Goal: Information Seeking & Learning: Learn about a topic

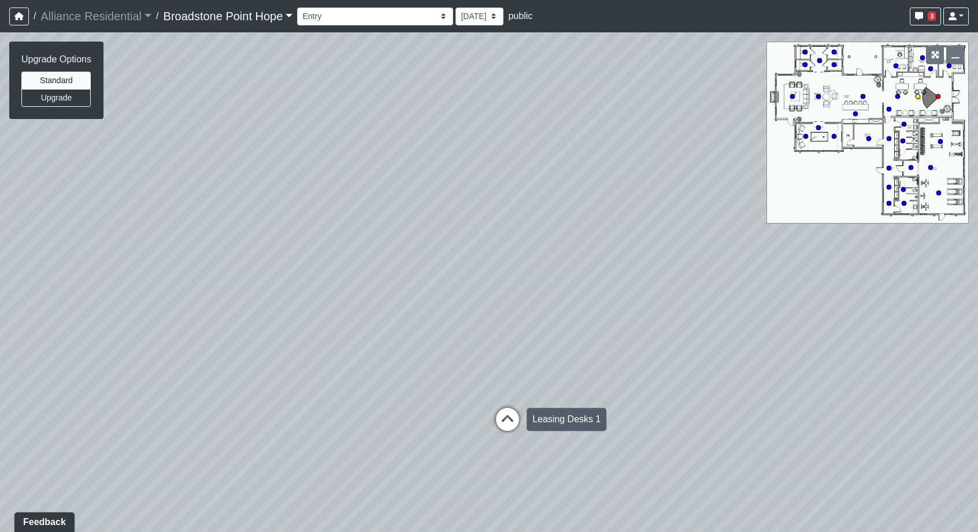
click at [518, 432] on icon at bounding box center [507, 425] width 35 height 35
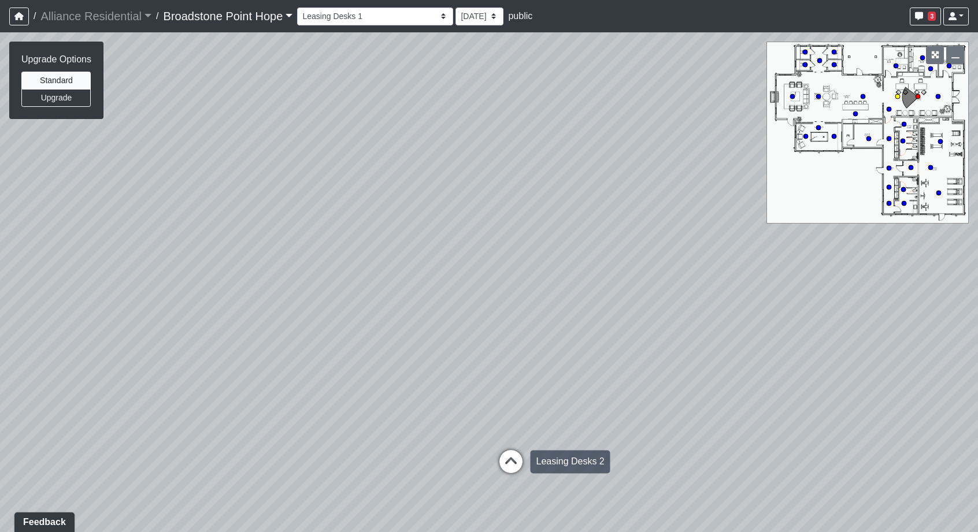
click at [513, 460] on icon at bounding box center [511, 467] width 35 height 35
drag, startPoint x: 421, startPoint y: 406, endPoint x: 532, endPoint y: 424, distance: 112.4
click at [532, 424] on div "Loading... Leasing Desks 1 Loading... Breakroom 1 Loading... Leasing Office 1 L…" at bounding box center [489, 282] width 978 height 500
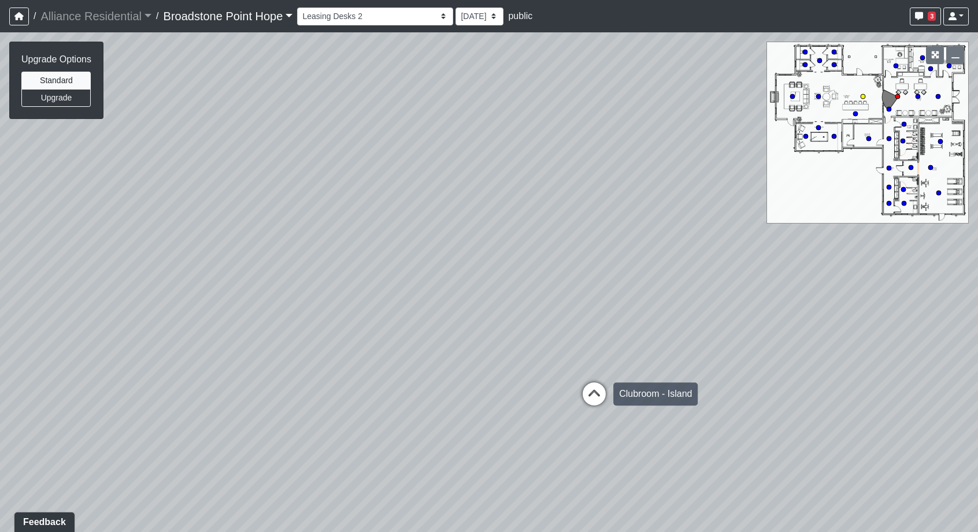
click at [591, 396] on icon at bounding box center [594, 400] width 35 height 35
select select "g4EgQxRBMCMM8UhMmxdv3J"
drag, startPoint x: 472, startPoint y: 343, endPoint x: 659, endPoint y: 332, distance: 187.0
click at [613, 334] on div "Loading... Leasing Desks 1 Loading... Breakroom 1 Loading... Leasing Office 1 L…" at bounding box center [489, 282] width 978 height 500
drag, startPoint x: 243, startPoint y: 409, endPoint x: 467, endPoint y: 428, distance: 225.2
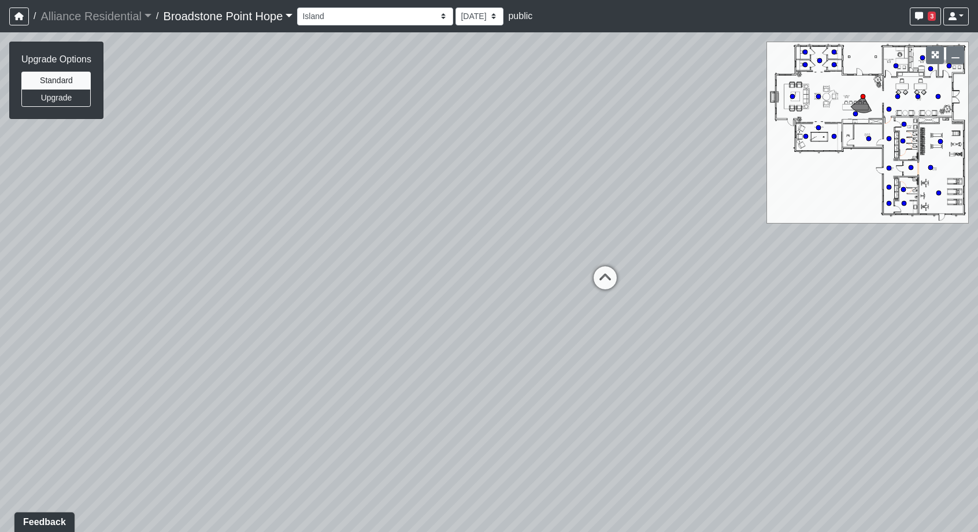
click at [467, 428] on div "Loading... Leasing Desks 1 Loading... Breakroom 1 Loading... Leasing Office 1 L…" at bounding box center [489, 282] width 978 height 500
click at [247, 23] on link "Broadstone Point Hope" at bounding box center [229, 16] width 130 height 23
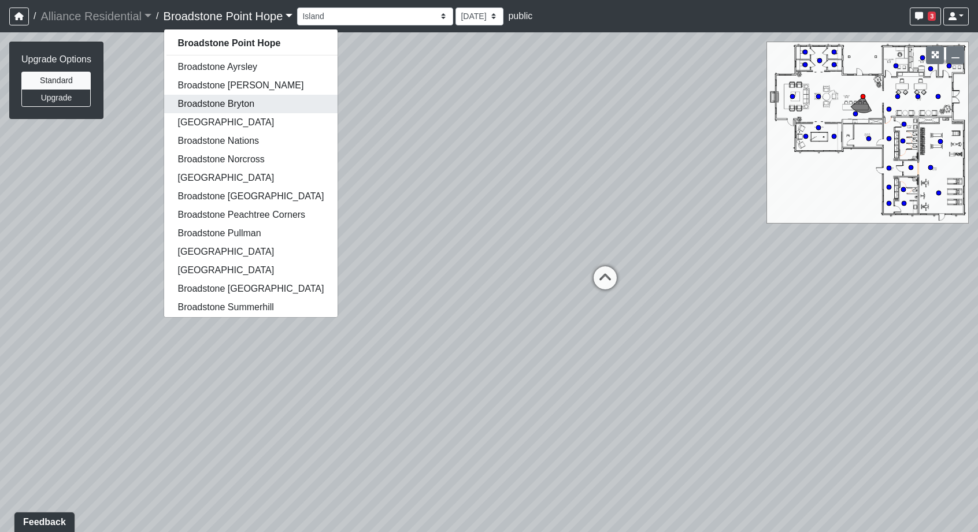
click at [241, 101] on link "Broadstone Bryton" at bounding box center [251, 104] width 174 height 19
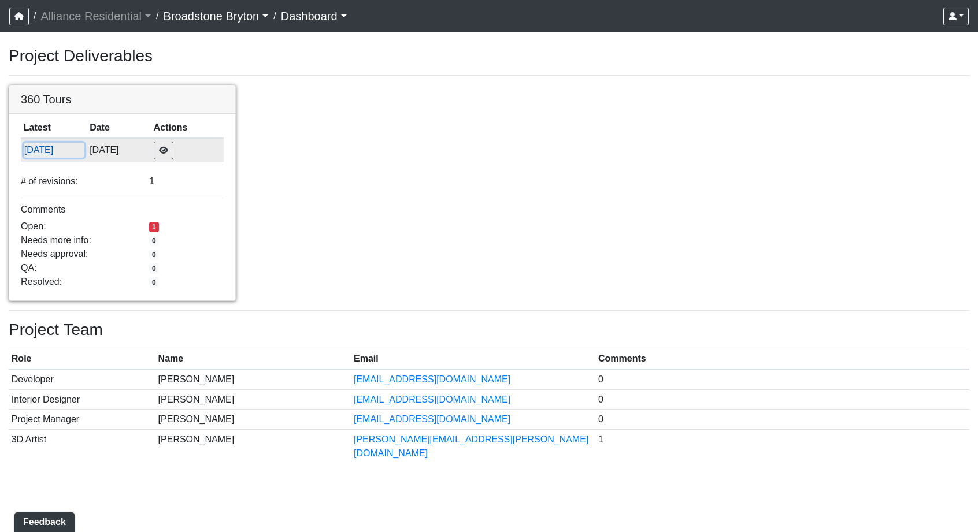
click at [57, 154] on button "8/19/2025" at bounding box center [54, 150] width 61 height 15
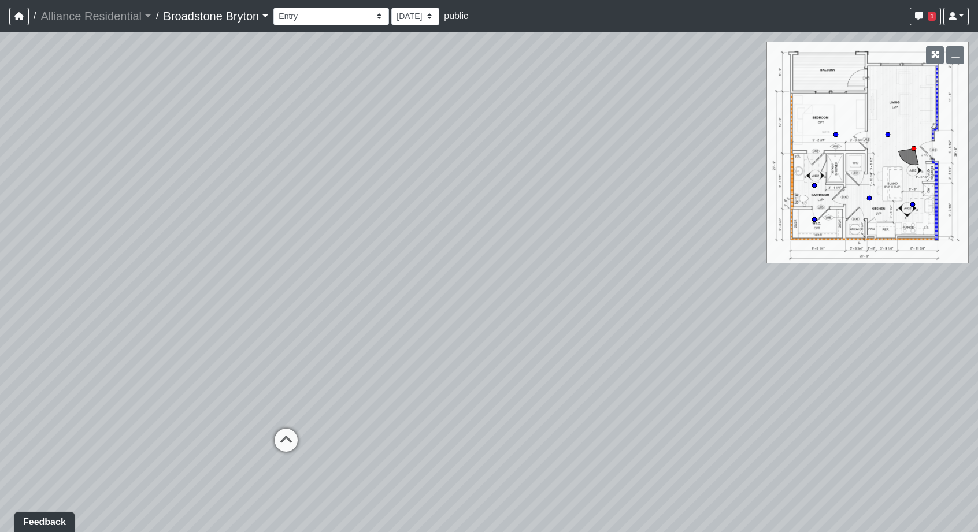
click at [243, 21] on link "Broadstone Bryton" at bounding box center [217, 16] width 106 height 23
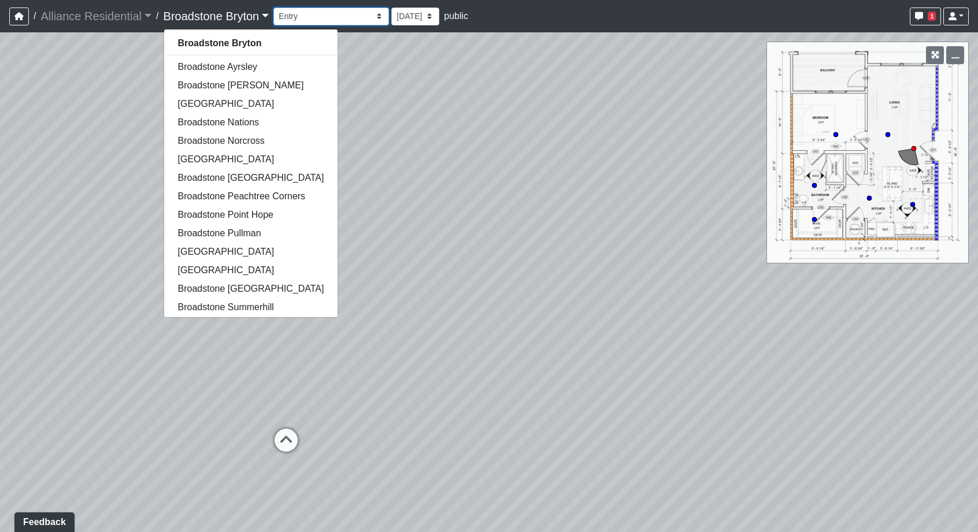
click at [317, 16] on select "Booth Seatings Corridor Entry Counters Entry Game Room 1 Game Room 2 Game Room …" at bounding box center [331, 17] width 116 height 18
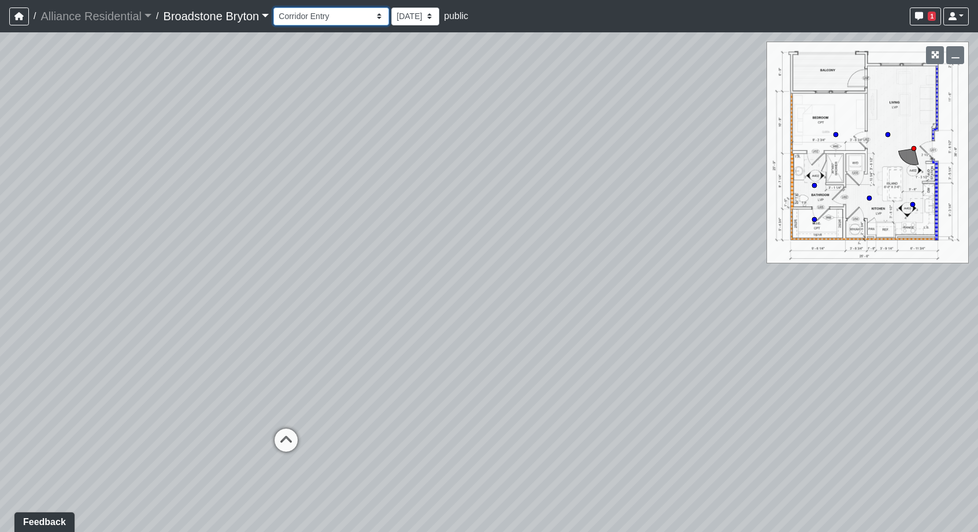
click at [278, 8] on select "Booth Seatings Corridor Entry Counters Entry Game Room 1 Game Room 2 Game Room …" at bounding box center [331, 17] width 116 height 18
select select "6JtdZzH1axAtu3HUp1WBqk"
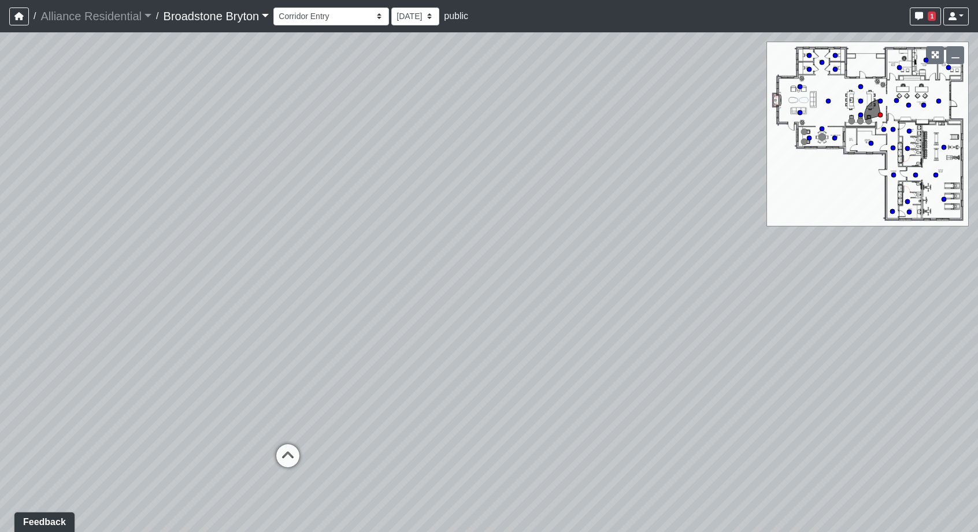
drag, startPoint x: 539, startPoint y: 335, endPoint x: 524, endPoint y: 330, distance: 15.9
click at [524, 330] on div "Loading... Kitchen Loading... Living Room Loading... Leasing Entry Loading... B…" at bounding box center [489, 282] width 978 height 500
drag, startPoint x: 384, startPoint y: 301, endPoint x: 427, endPoint y: 320, distance: 46.6
click at [427, 320] on div "Loading... Kitchen Loading... Living Room Loading... Leasing Entry Loading... B…" at bounding box center [489, 282] width 978 height 500
click at [354, 25] on div "Booth Seatings Corridor Entry Counters Entry Game Room 1 Game Room 2 Game Room …" at bounding box center [621, 16] width 696 height 23
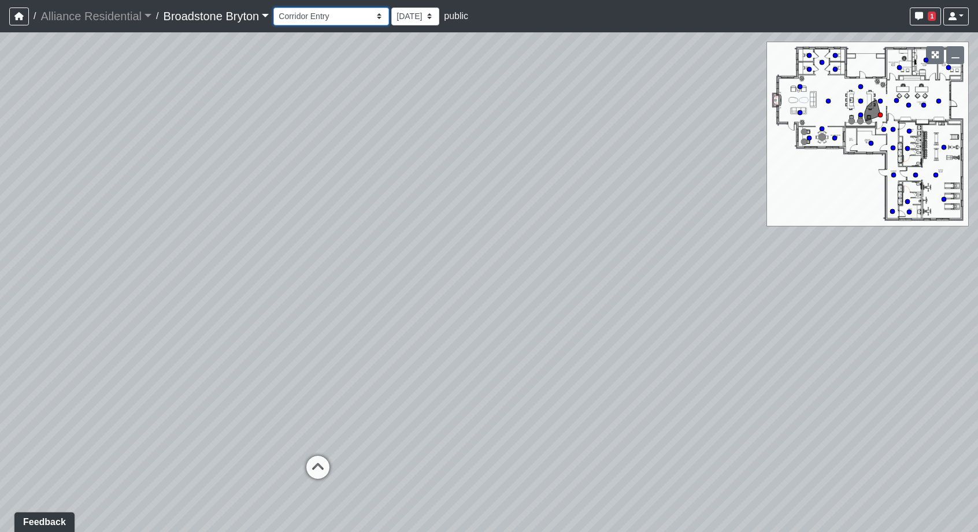
click at [347, 19] on select "Booth Seatings Corridor Entry Counters Entry Game Room 1 Game Room 2 Game Room …" at bounding box center [331, 17] width 116 height 18
click at [230, 16] on link "Broadstone Bryton" at bounding box center [217, 16] width 106 height 23
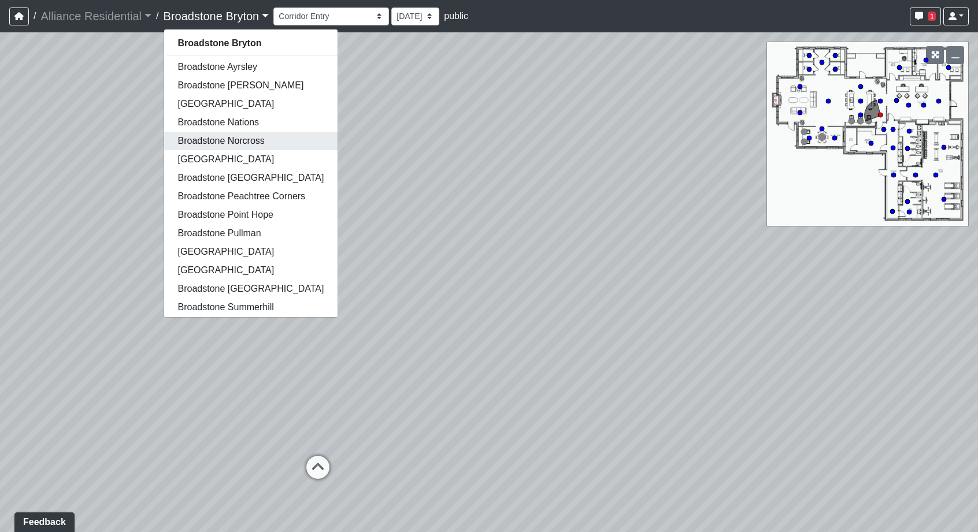
click at [222, 134] on link "Broadstone Norcross" at bounding box center [251, 141] width 174 height 19
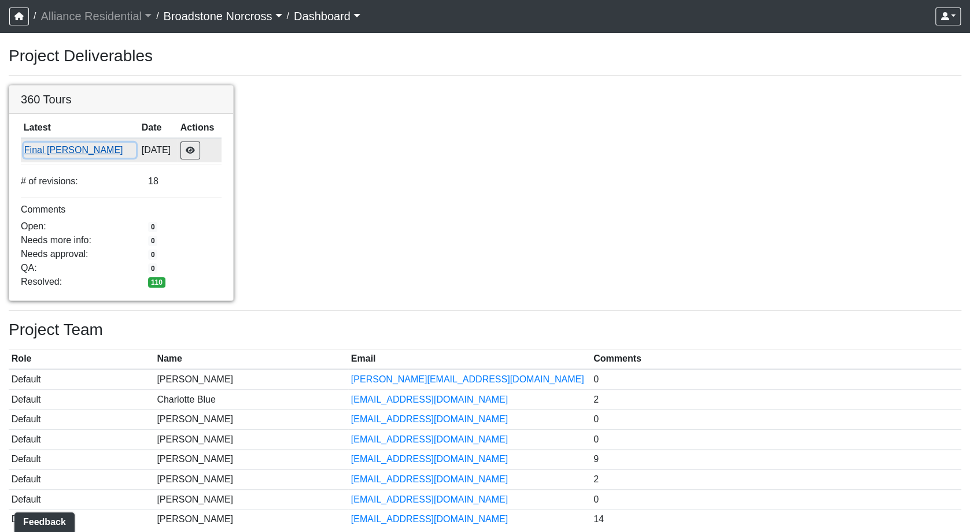
click at [54, 153] on button "Final Ansel" at bounding box center [80, 150] width 112 height 15
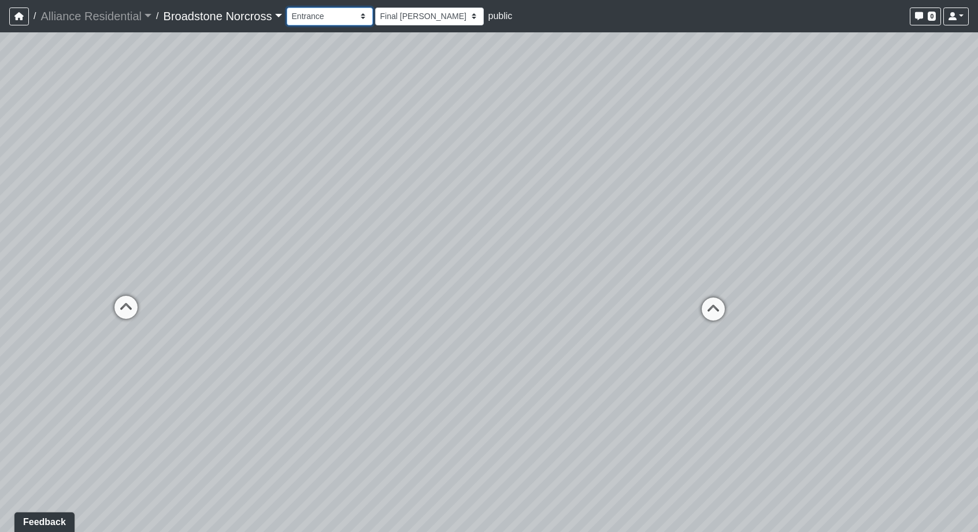
click at [302, 18] on select "Booth 1 Booth 2 Games Kitchen Seating Fitness Water Fountain Yoga Desks Entranc…" at bounding box center [330, 17] width 86 height 18
click at [289, 8] on select "Booth 1 Booth 2 Games Kitchen Seating Fitness Water Fountain Yoga Desks Entranc…" at bounding box center [330, 17] width 86 height 18
drag, startPoint x: 650, startPoint y: 300, endPoint x: 407, endPoint y: 315, distance: 243.3
click at [407, 315] on div "Loading... Desks Loading... Office 2 Loading... Office 1 Loading... Kitchen Loa…" at bounding box center [489, 282] width 978 height 500
drag, startPoint x: 606, startPoint y: 312, endPoint x: 499, endPoint y: 332, distance: 108.9
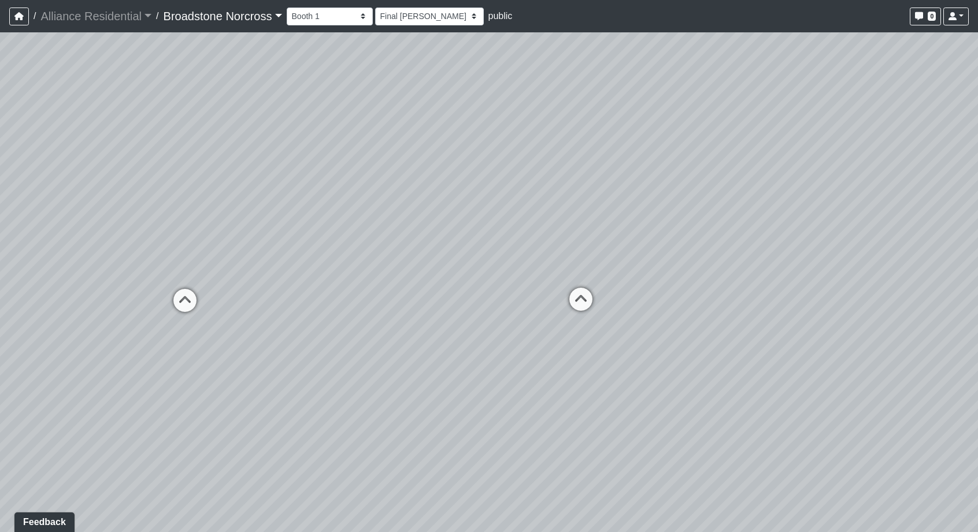
click at [499, 332] on div "Loading... Desks Loading... Office 2 Loading... Office 1 Loading... Kitchen Loa…" at bounding box center [489, 282] width 978 height 500
click at [206, 297] on icon at bounding box center [203, 301] width 35 height 35
select select "club-room-booth-2"
drag, startPoint x: 502, startPoint y: 330, endPoint x: 201, endPoint y: 320, distance: 301.4
click at [201, 320] on div "Loading... Desks Loading... Office 2 Loading... Office 1 Loading... Kitchen Loa…" at bounding box center [489, 282] width 978 height 500
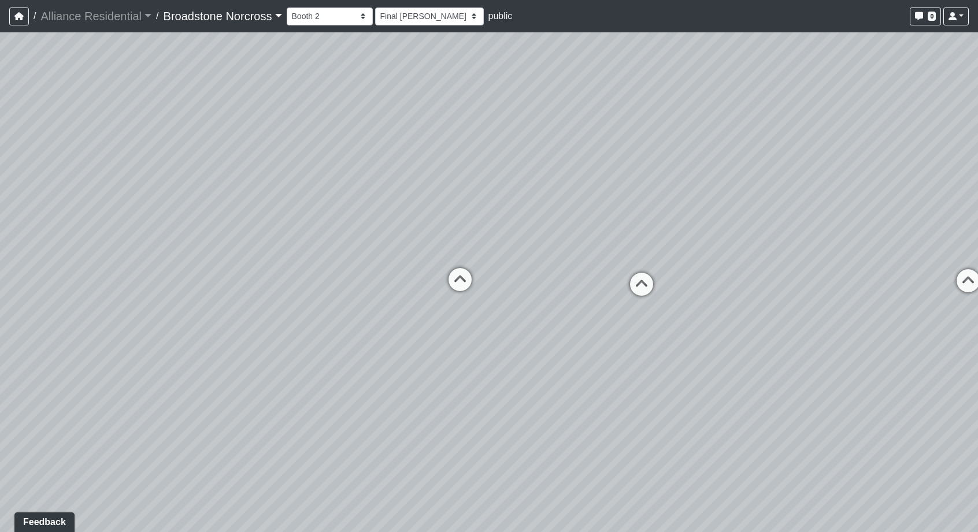
drag, startPoint x: 639, startPoint y: 292, endPoint x: 330, endPoint y: 290, distance: 309.9
click at [330, 290] on div "Loading... Desks Loading... Office 2 Loading... Office 1 Loading... Kitchen Loa…" at bounding box center [489, 282] width 978 height 500
drag, startPoint x: 749, startPoint y: 294, endPoint x: 550, endPoint y: 285, distance: 198.5
click at [550, 285] on div "Loading... Desks Loading... Office 2 Loading... Office 1 Loading... Kitchen Loa…" at bounding box center [489, 282] width 978 height 500
click at [364, 18] on select "Booth 1 Booth 2 Games Kitchen Seating Fitness Water Fountain Yoga Desks Entranc…" at bounding box center [330, 17] width 86 height 18
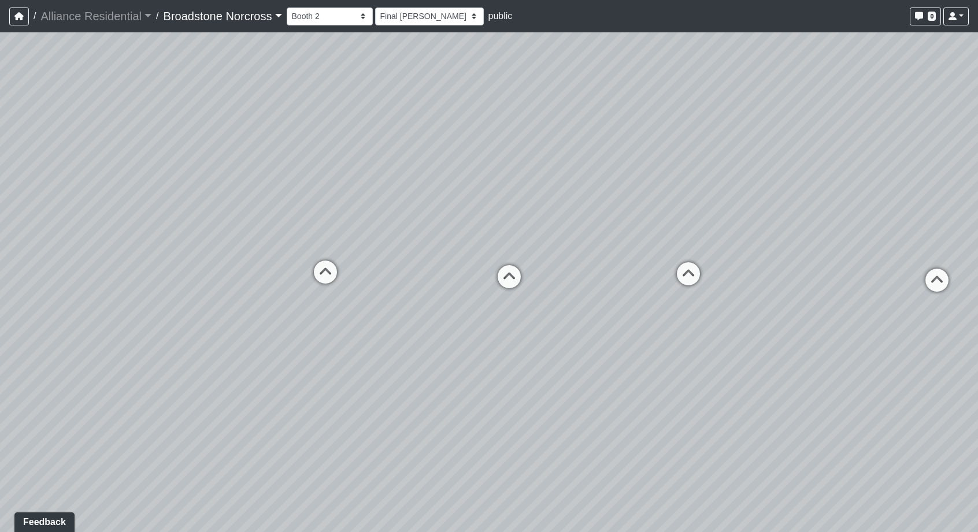
click at [257, 15] on link "Broadstone Norcross" at bounding box center [223, 16] width 119 height 23
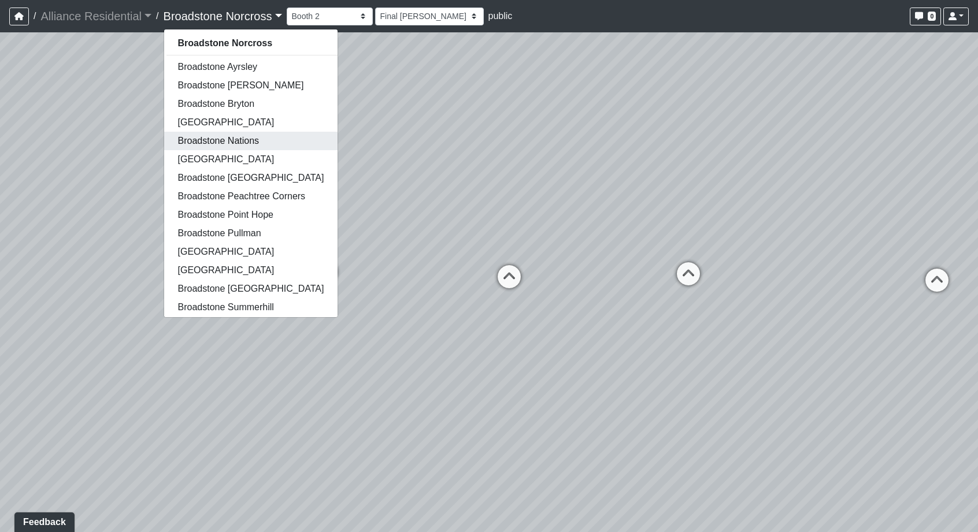
click at [247, 138] on link "Broadstone Nations" at bounding box center [251, 141] width 174 height 19
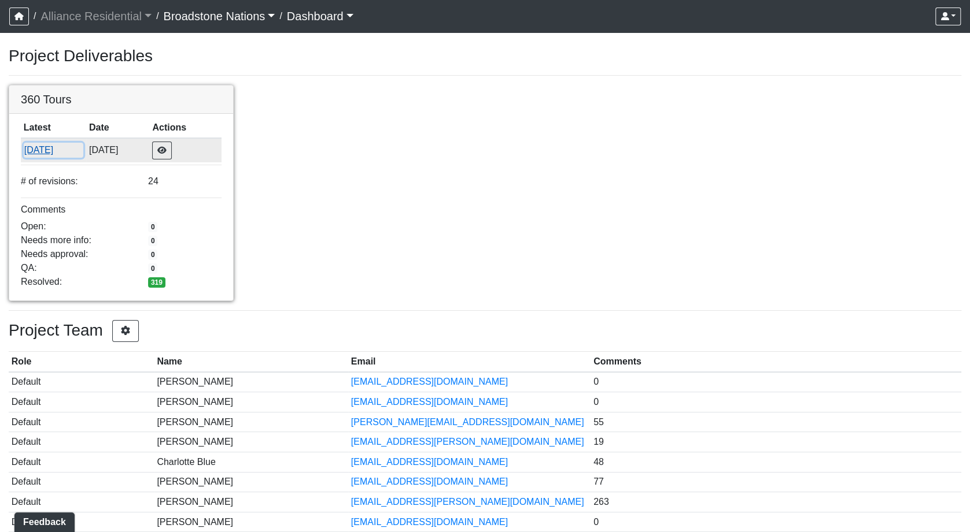
click at [47, 143] on button "[DATE]" at bounding box center [54, 150] width 60 height 15
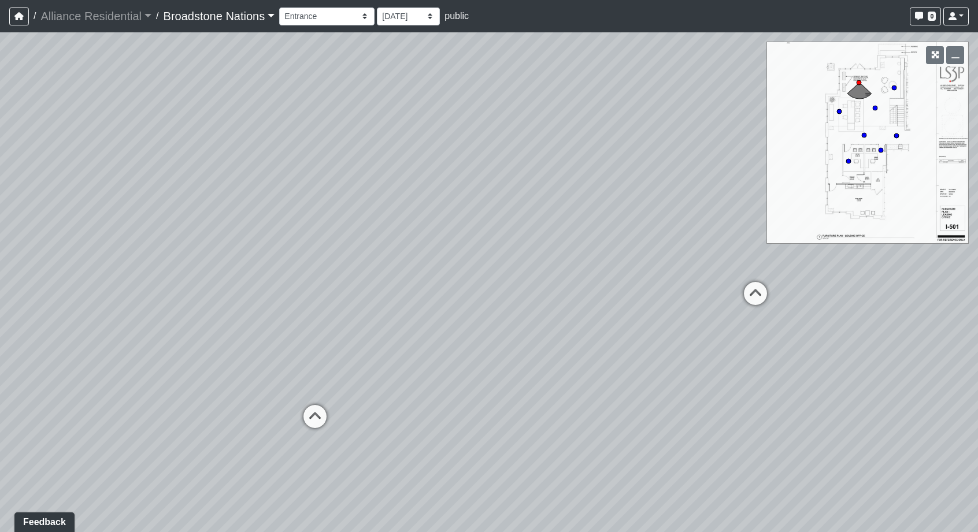
click at [261, 14] on link "Broadstone Nations" at bounding box center [220, 16] width 112 height 23
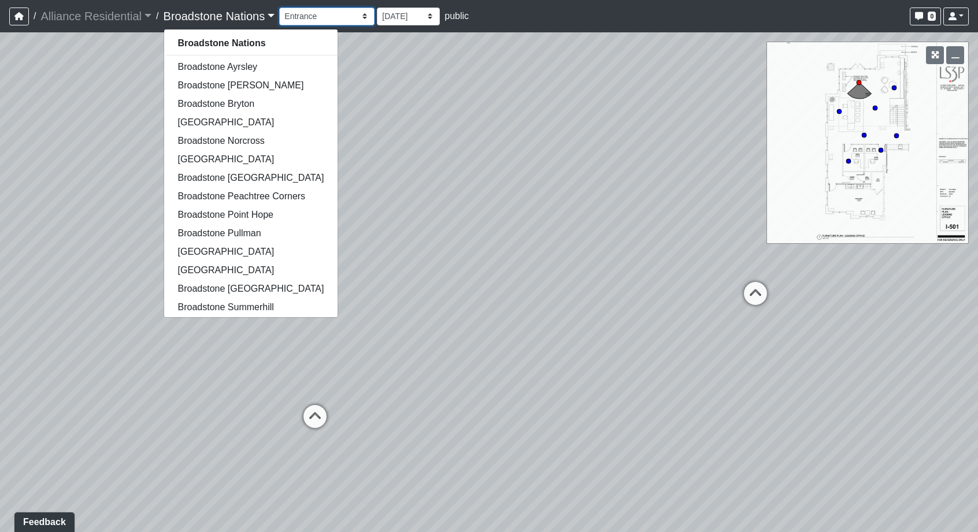
click at [325, 20] on select "Bar Doorway Entrance Hall Kitchen Media Nook Outdoor Entrance Seating Swing Tab…" at bounding box center [326, 17] width 95 height 18
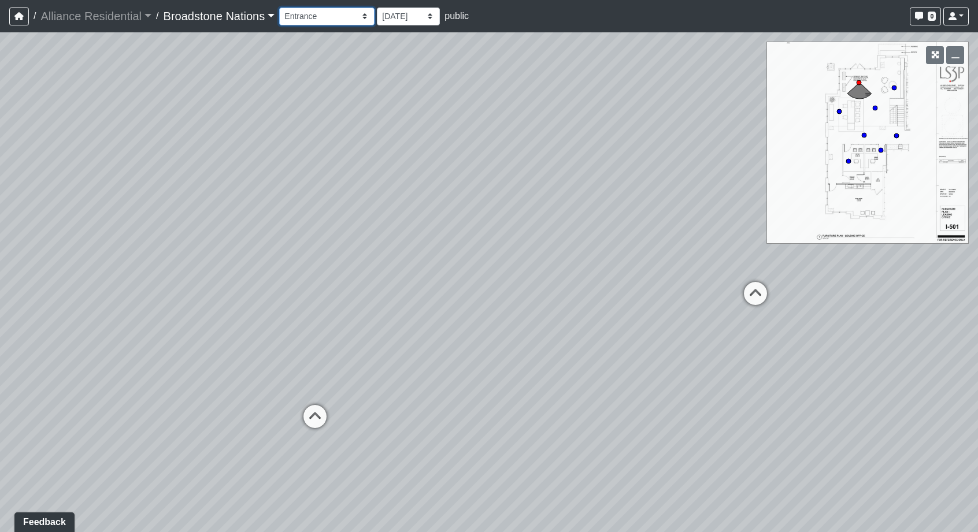
select select "clubroom-bar"
click at [283, 8] on select "Bar Doorway Entrance Hall Kitchen Media Nook Outdoor Entrance Seating Swing Tab…" at bounding box center [326, 17] width 95 height 18
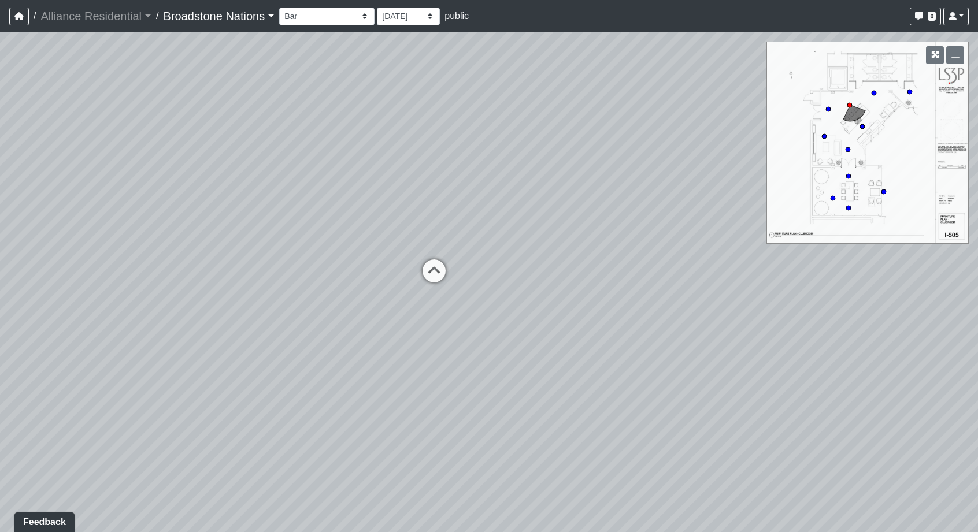
drag, startPoint x: 750, startPoint y: 293, endPoint x: 506, endPoint y: 285, distance: 244.1
click at [506, 285] on div "Loading... Bench Loading... Lobby Loading... Desk Loading... Kitchen Loading...…" at bounding box center [489, 282] width 978 height 500
drag, startPoint x: 713, startPoint y: 268, endPoint x: 367, endPoint y: 216, distance: 350.8
click at [367, 216] on div "Loading... Bench Loading... Lobby Loading... Desk Loading... Kitchen Loading...…" at bounding box center [489, 282] width 978 height 500
drag, startPoint x: 743, startPoint y: 328, endPoint x: 461, endPoint y: 336, distance: 282.2
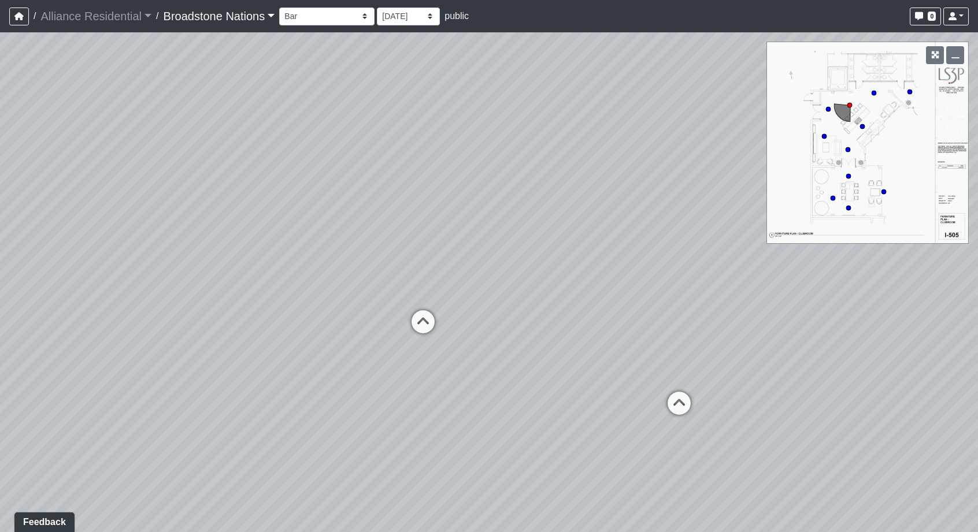
click at [461, 336] on div "Loading... Bench Loading... Lobby Loading... Desk Loading... Kitchen Loading...…" at bounding box center [489, 282] width 978 height 500
drag, startPoint x: 501, startPoint y: 353, endPoint x: 595, endPoint y: 381, distance: 99.0
click at [595, 381] on div "Loading... Bench Loading... Lobby Loading... Desk Loading... Kitchen Loading...…" at bounding box center [489, 282] width 978 height 500
drag, startPoint x: 290, startPoint y: 211, endPoint x: 606, endPoint y: 269, distance: 320.9
click at [606, 269] on div "Loading... Bench Loading... Lobby Loading... Desk Loading... Kitchen Loading...…" at bounding box center [489, 282] width 978 height 500
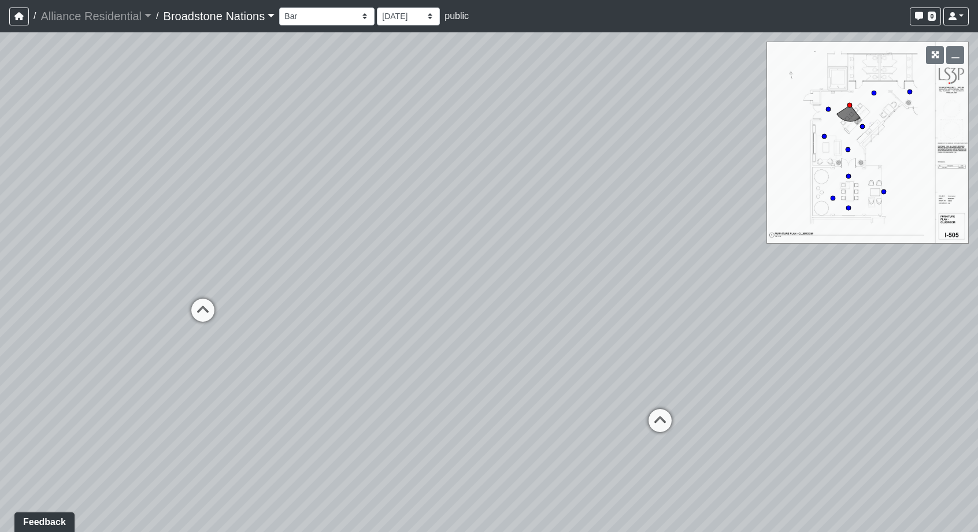
click at [606, 269] on div "Loading... Bench Loading... Lobby Loading... Desk Loading... Kitchen Loading...…" at bounding box center [489, 282] width 978 height 500
click at [275, 20] on link "Broadstone Nations" at bounding box center [220, 16] width 112 height 23
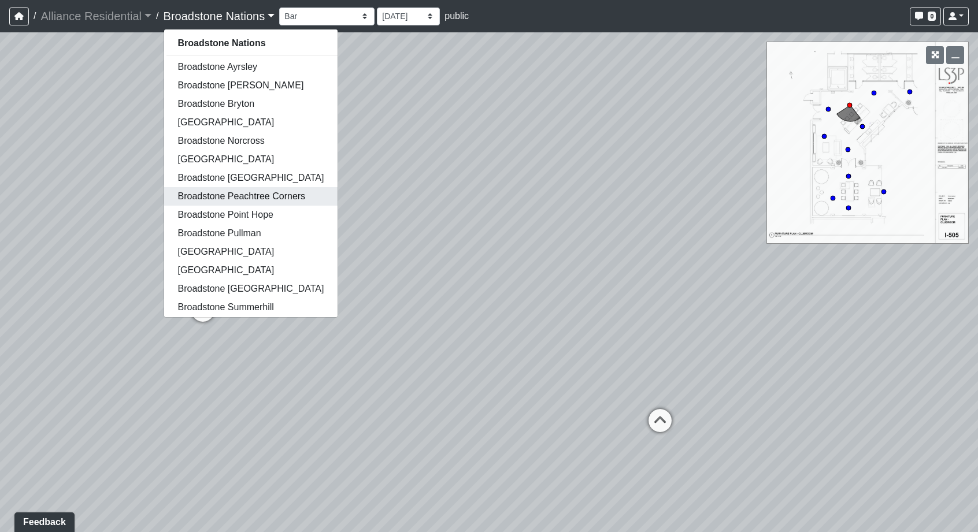
click at [273, 199] on link "Broadstone Peachtree Corners" at bounding box center [251, 196] width 174 height 19
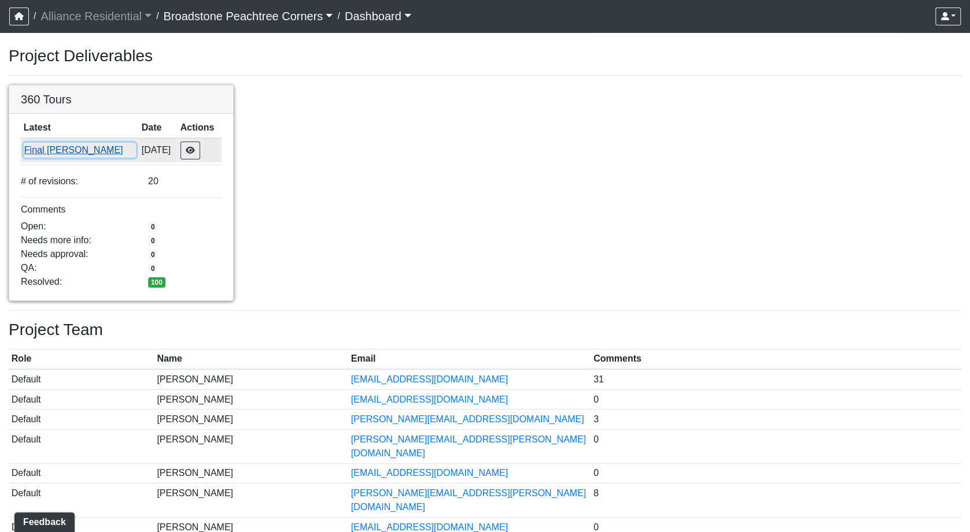
click at [65, 153] on button "Final [PERSON_NAME]" at bounding box center [80, 150] width 112 height 15
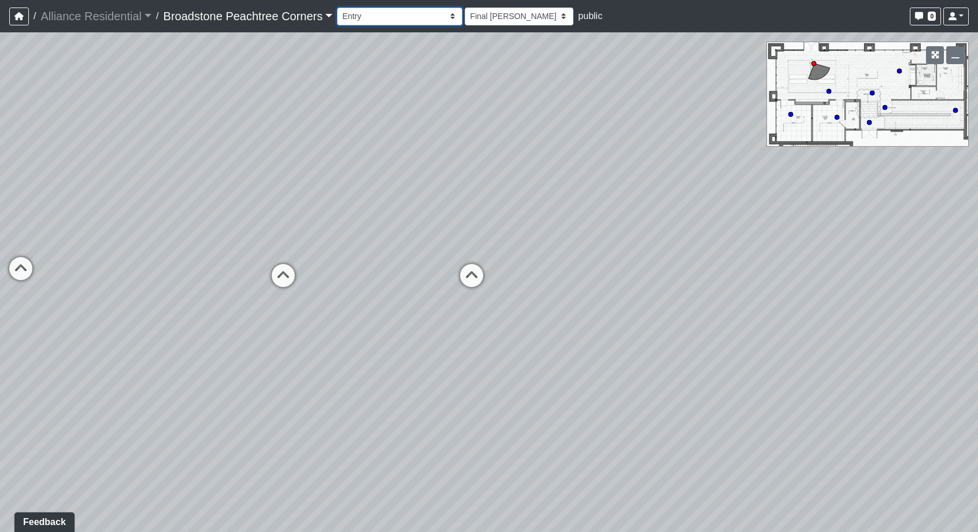
click at [409, 17] on select "Archway Counter Entry Pillar Pool Courtyard Entry Pool Table Seating Shelves Ar…" at bounding box center [399, 17] width 125 height 18
click at [338, 8] on select "Archway Counter Entry Pillar Pool Courtyard Entry Pool Table Seating Shelves Ar…" at bounding box center [399, 17] width 125 height 18
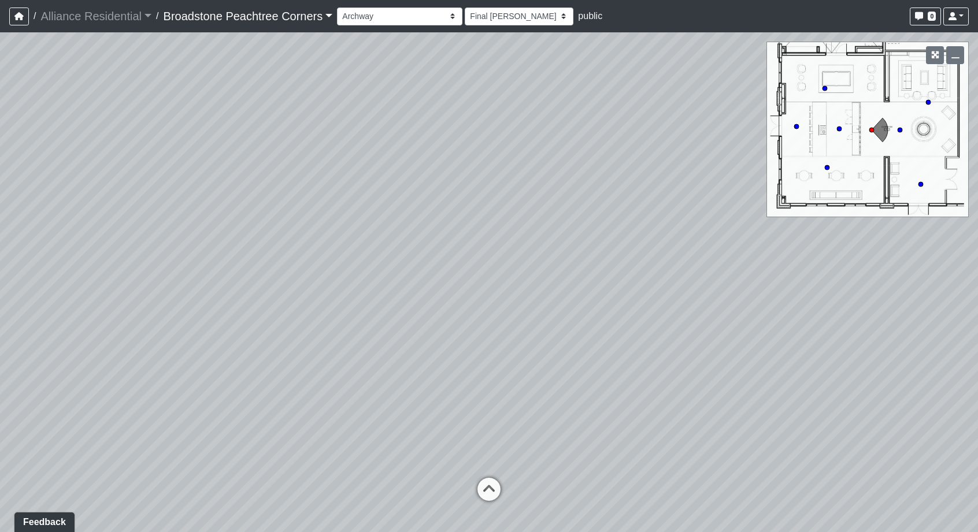
drag, startPoint x: 409, startPoint y: 328, endPoint x: 260, endPoint y: 331, distance: 149.2
click at [260, 331] on div "Loading... Managers Office Loading... Desks Loading... Seating Loading... Coffe…" at bounding box center [489, 282] width 978 height 500
drag, startPoint x: 564, startPoint y: 282, endPoint x: 242, endPoint y: 296, distance: 322.4
click at [242, 296] on div "Loading... Managers Office Loading... Desks Loading... Seating Loading... Coffe…" at bounding box center [489, 282] width 978 height 500
drag, startPoint x: 433, startPoint y: 334, endPoint x: 639, endPoint y: 113, distance: 302.3
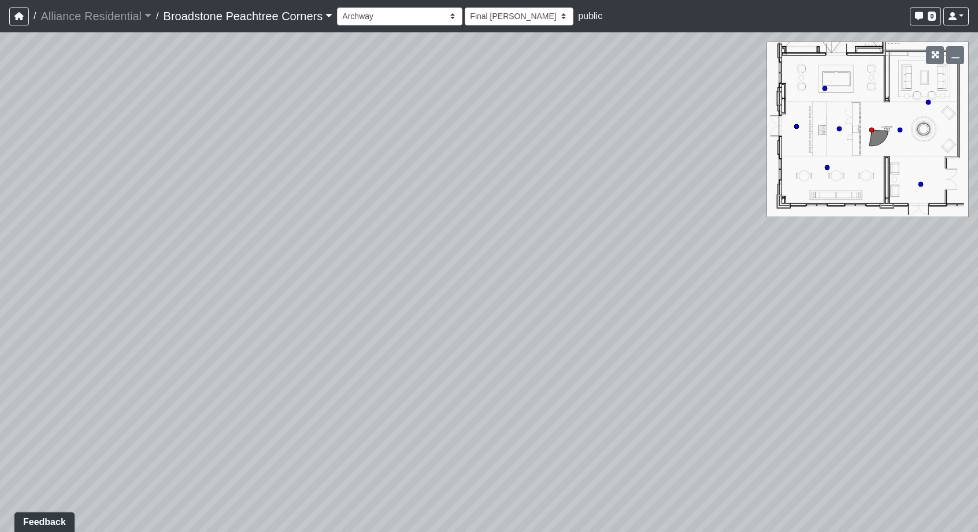
click at [639, 113] on div "Loading... Managers Office Loading... Desks Loading... Seating Loading... Coffe…" at bounding box center [489, 282] width 978 height 500
drag, startPoint x: 297, startPoint y: 118, endPoint x: 495, endPoint y: 249, distance: 237.3
click at [495, 249] on div "Loading... Managers Office Loading... Desks Loading... Seating Loading... Coffe…" at bounding box center [489, 282] width 978 height 500
drag, startPoint x: 231, startPoint y: 233, endPoint x: 442, endPoint y: 222, distance: 211.9
click at [442, 222] on div "Loading... Managers Office Loading... Desks Loading... Seating Loading... Coffe…" at bounding box center [489, 282] width 978 height 500
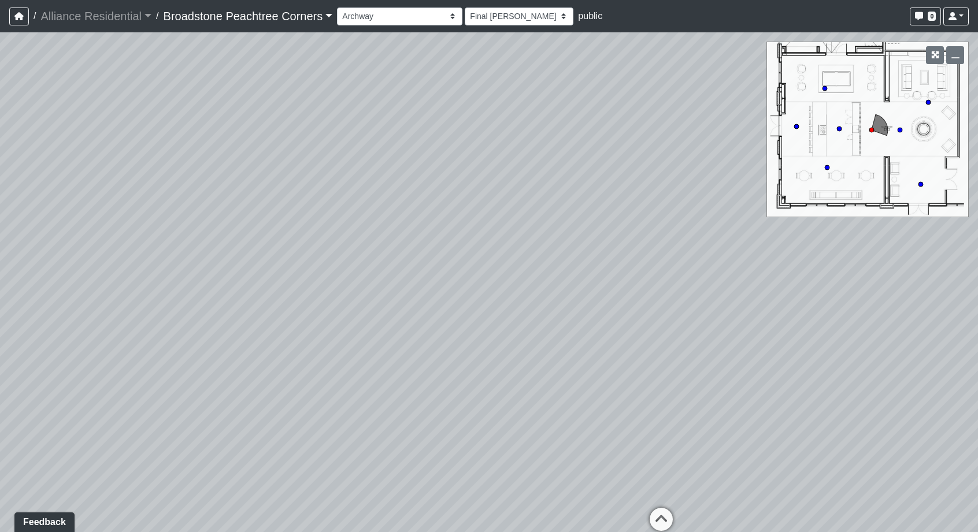
drag, startPoint x: 308, startPoint y: 206, endPoint x: 446, endPoint y: 227, distance: 139.8
click at [446, 227] on div "Loading... Managers Office Loading... Desks Loading... Seating Loading... Coffe…" at bounding box center [489, 282] width 978 height 500
drag, startPoint x: 362, startPoint y: 261, endPoint x: 523, endPoint y: 210, distance: 168.4
click at [523, 210] on div "Loading... Managers Office Loading... Desks Loading... Seating Loading... Coffe…" at bounding box center [489, 282] width 978 height 500
drag, startPoint x: 221, startPoint y: 228, endPoint x: 404, endPoint y: 280, distance: 190.1
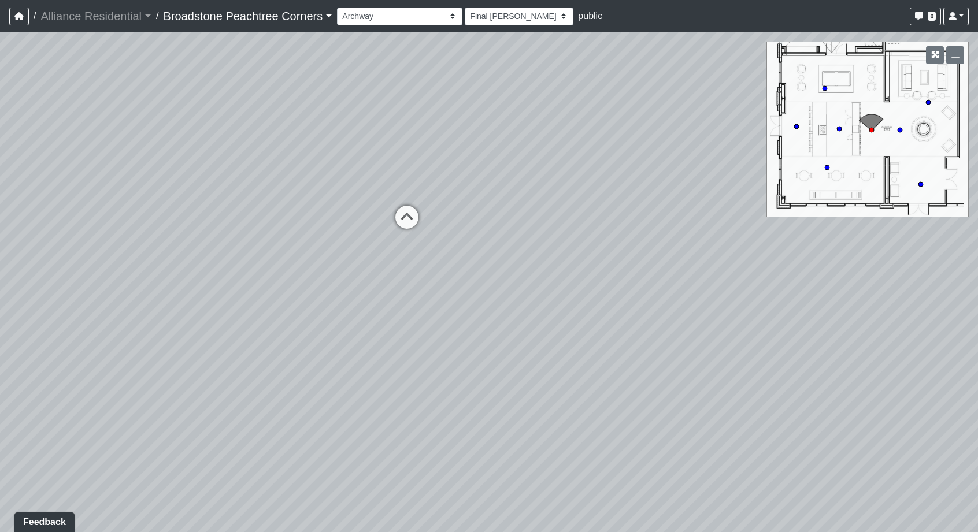
click at [404, 280] on div "Loading... Managers Office Loading... Desks Loading... Seating Loading... Coffe…" at bounding box center [489, 282] width 978 height 500
click at [439, 220] on icon at bounding box center [443, 231] width 35 height 35
select select "clubroom-pool-table"
drag, startPoint x: 350, startPoint y: 277, endPoint x: 557, endPoint y: 186, distance: 226.2
click at [557, 186] on div "Loading... Managers Office Loading... Desks Loading... Seating Loading... Coffe…" at bounding box center [489, 282] width 978 height 500
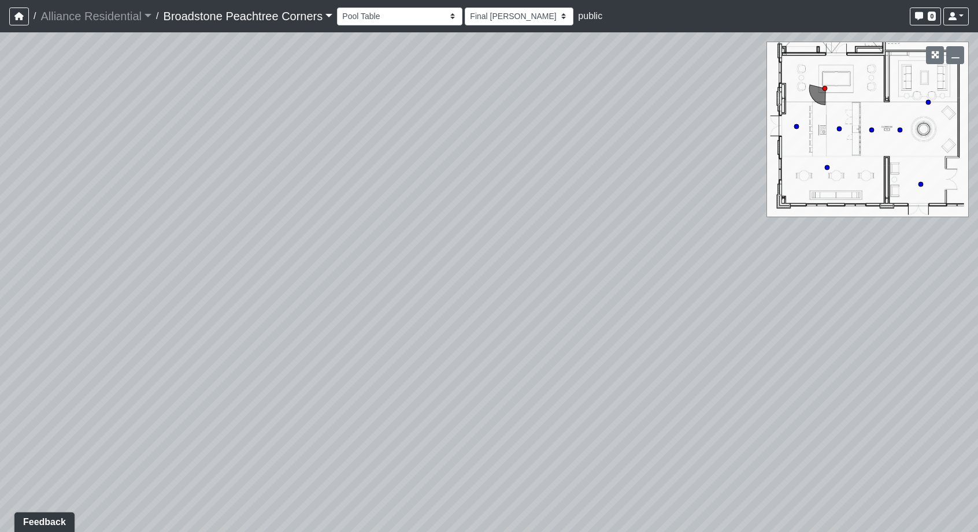
drag, startPoint x: 231, startPoint y: 309, endPoint x: 294, endPoint y: 511, distance: 211.4
click at [294, 511] on div "Loading... Managers Office Loading... Desks Loading... Seating Loading... Coffe…" at bounding box center [489, 282] width 978 height 500
drag, startPoint x: 440, startPoint y: 206, endPoint x: 476, endPoint y: 209, distance: 36.5
click at [476, 209] on div "Loading... Managers Office Loading... Desks Loading... Seating Loading... Coffe…" at bounding box center [489, 282] width 978 height 500
drag, startPoint x: 239, startPoint y: 158, endPoint x: 364, endPoint y: 295, distance: 185.4
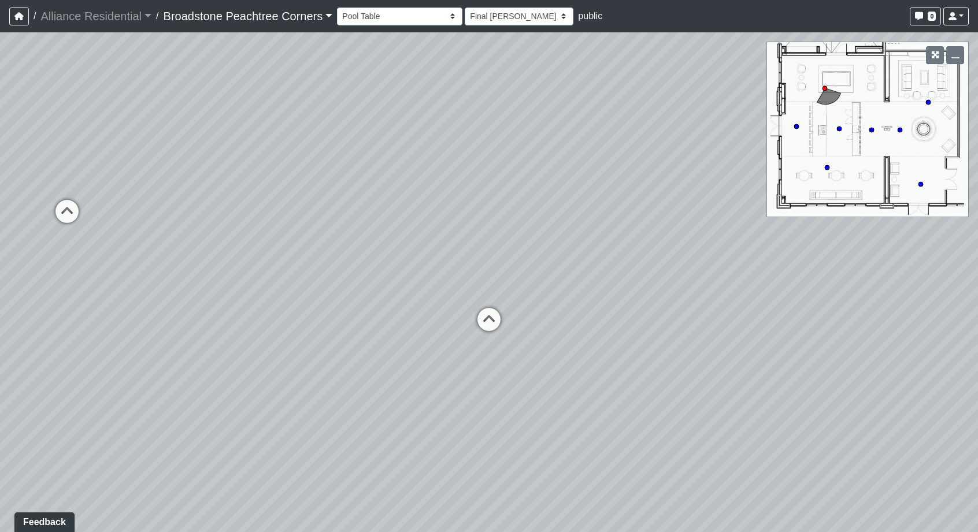
click at [364, 295] on div "Loading... Managers Office Loading... Desks Loading... Seating Loading... Coffe…" at bounding box center [489, 282] width 978 height 500
drag, startPoint x: 303, startPoint y: 231, endPoint x: 238, endPoint y: 295, distance: 91.6
click at [238, 295] on div "Loading... Managers Office Loading... Desks Loading... Seating Loading... Coffe…" at bounding box center [489, 282] width 978 height 500
click at [236, 295] on div "Loading... Managers Office Loading... Desks Loading... Seating Loading... Coffe…" at bounding box center [489, 282] width 978 height 500
click at [379, 13] on select "Archway Counter Entry Pillar Pool Courtyard Entry Pool Table Seating Shelves Ar…" at bounding box center [399, 17] width 125 height 18
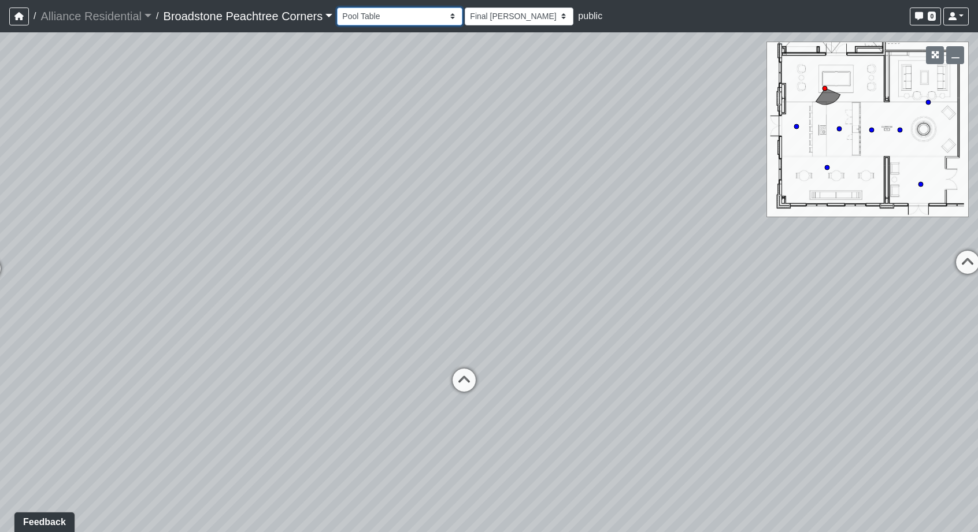
click at [379, 13] on select "Archway Counter Entry Pillar Pool Courtyard Entry Pool Table Seating Shelves Ar…" at bounding box center [399, 17] width 125 height 18
click at [283, 25] on link "Broadstone Peachtree Corners" at bounding box center [248, 16] width 169 height 23
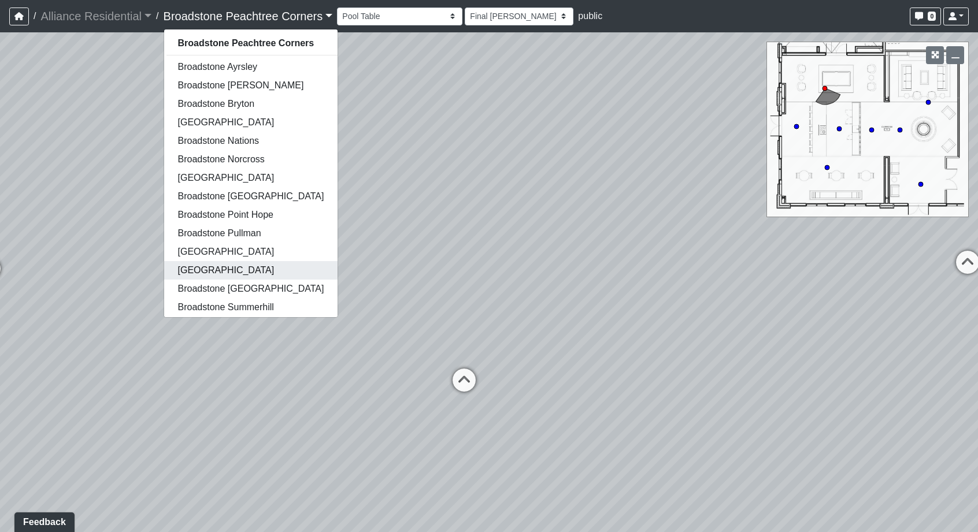
click at [268, 266] on link "[GEOGRAPHIC_DATA]" at bounding box center [251, 270] width 174 height 19
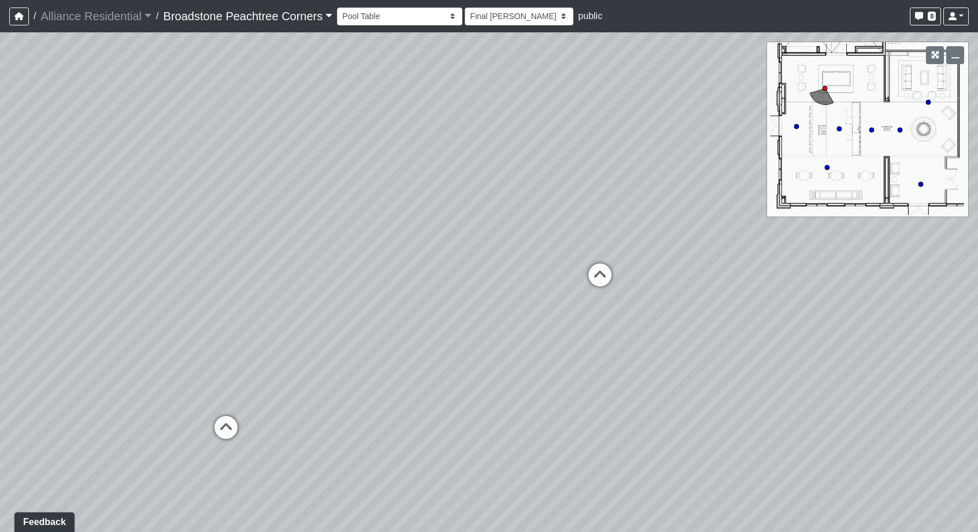
drag, startPoint x: 478, startPoint y: 285, endPoint x: 264, endPoint y: 275, distance: 214.7
click at [264, 275] on div "Loading... Managers Office Loading... Desks Loading... Seating Loading... Coffe…" at bounding box center [489, 282] width 978 height 500
drag, startPoint x: 264, startPoint y: 275, endPoint x: 290, endPoint y: 279, distance: 27.0
click at [290, 279] on div "Loading... Managers Office Loading... Desks Loading... Seating Loading... Coffe…" at bounding box center [489, 282] width 978 height 500
